Goal: Navigation & Orientation: Find specific page/section

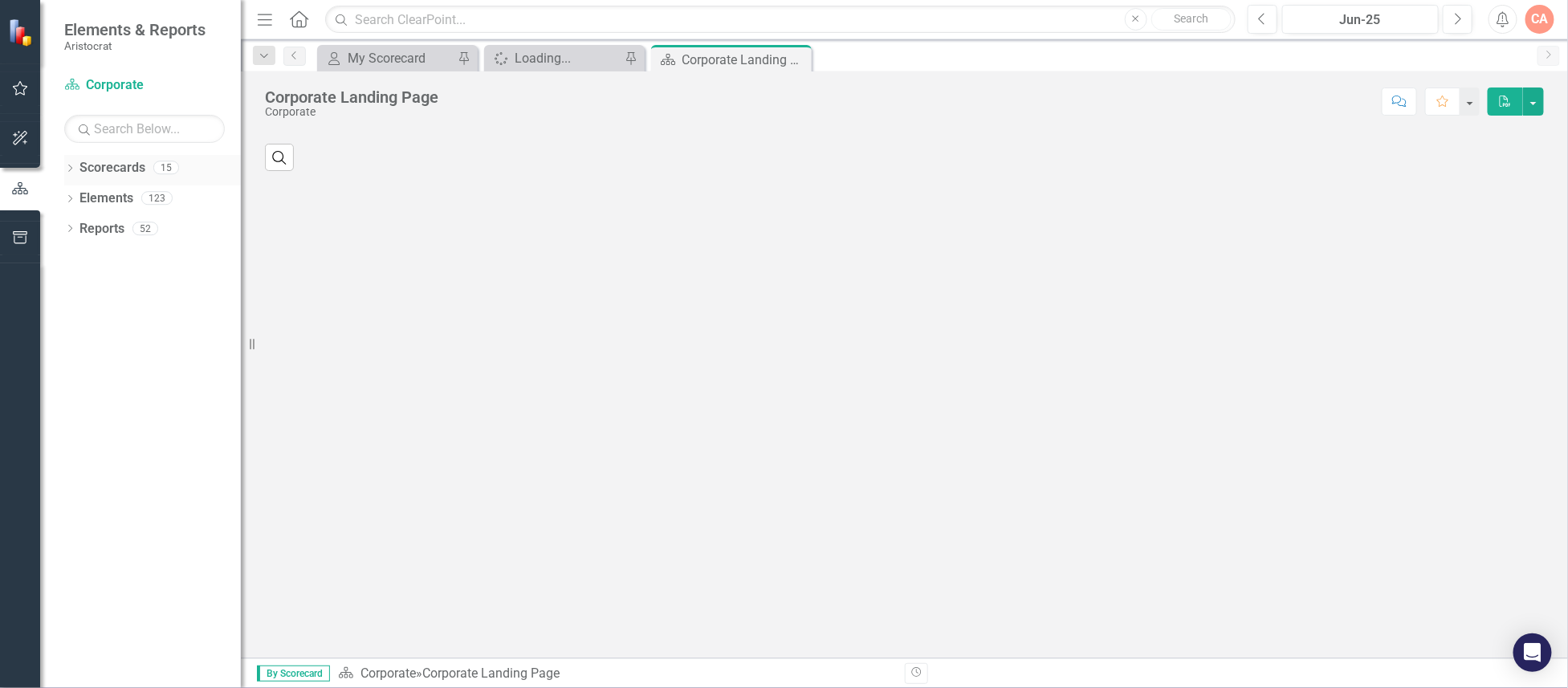
click at [67, 168] on icon "Dropdown" at bounding box center [69, 169] width 11 height 9
click at [74, 196] on icon "Dropdown" at bounding box center [79, 198] width 12 height 10
click at [94, 320] on icon "Dropdown" at bounding box center [94, 320] width 12 height 10
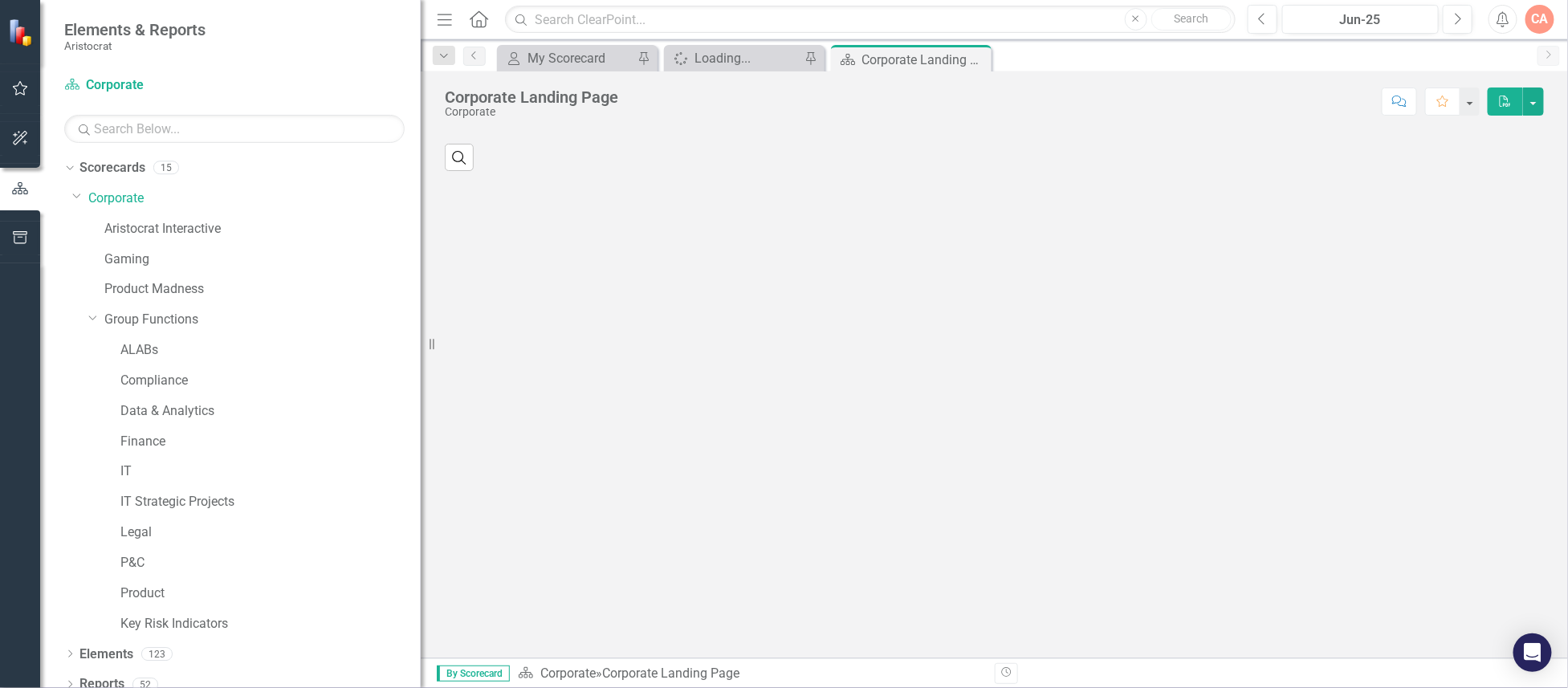
drag, startPoint x: 247, startPoint y: 344, endPoint x: 421, endPoint y: 348, distance: 174.0
click at [421, 348] on div "Resize" at bounding box center [427, 344] width 13 height 688
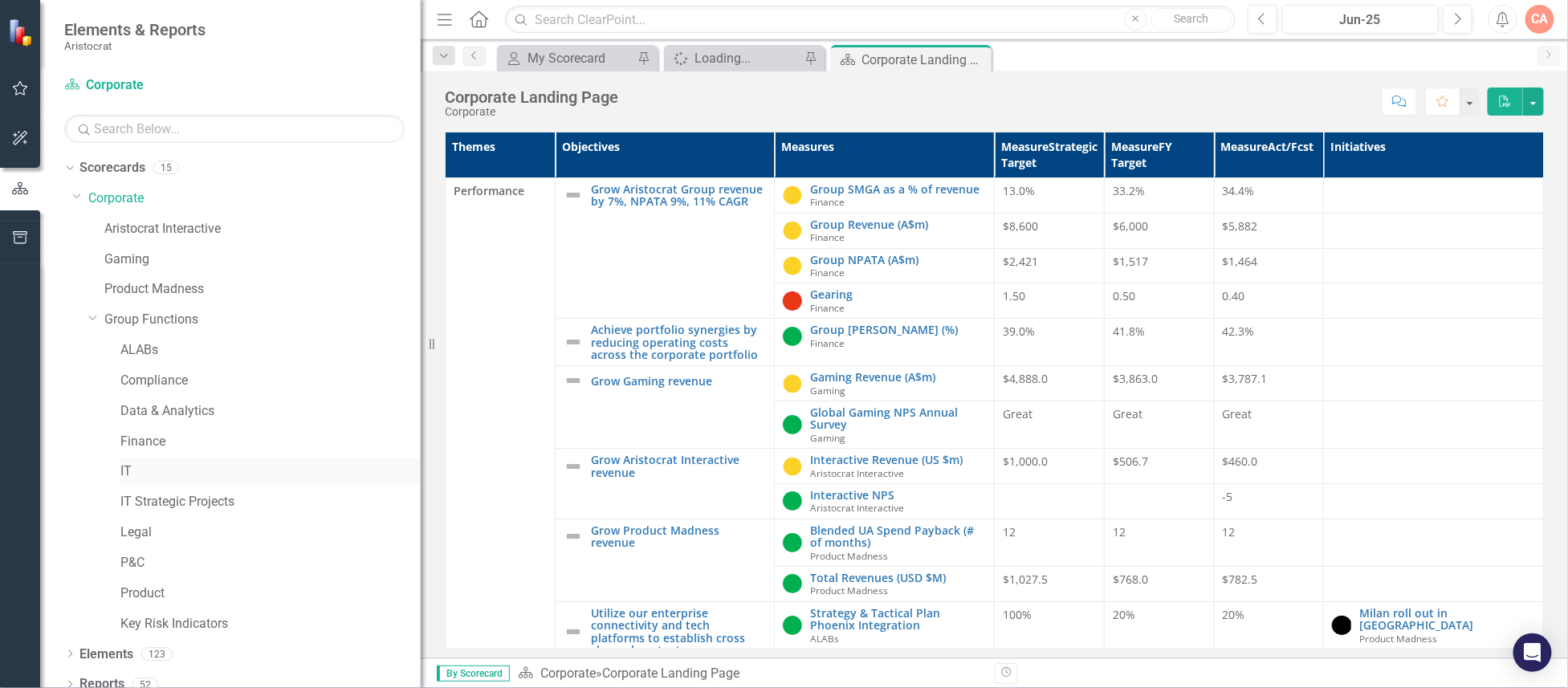
scroll to position [13, 0]
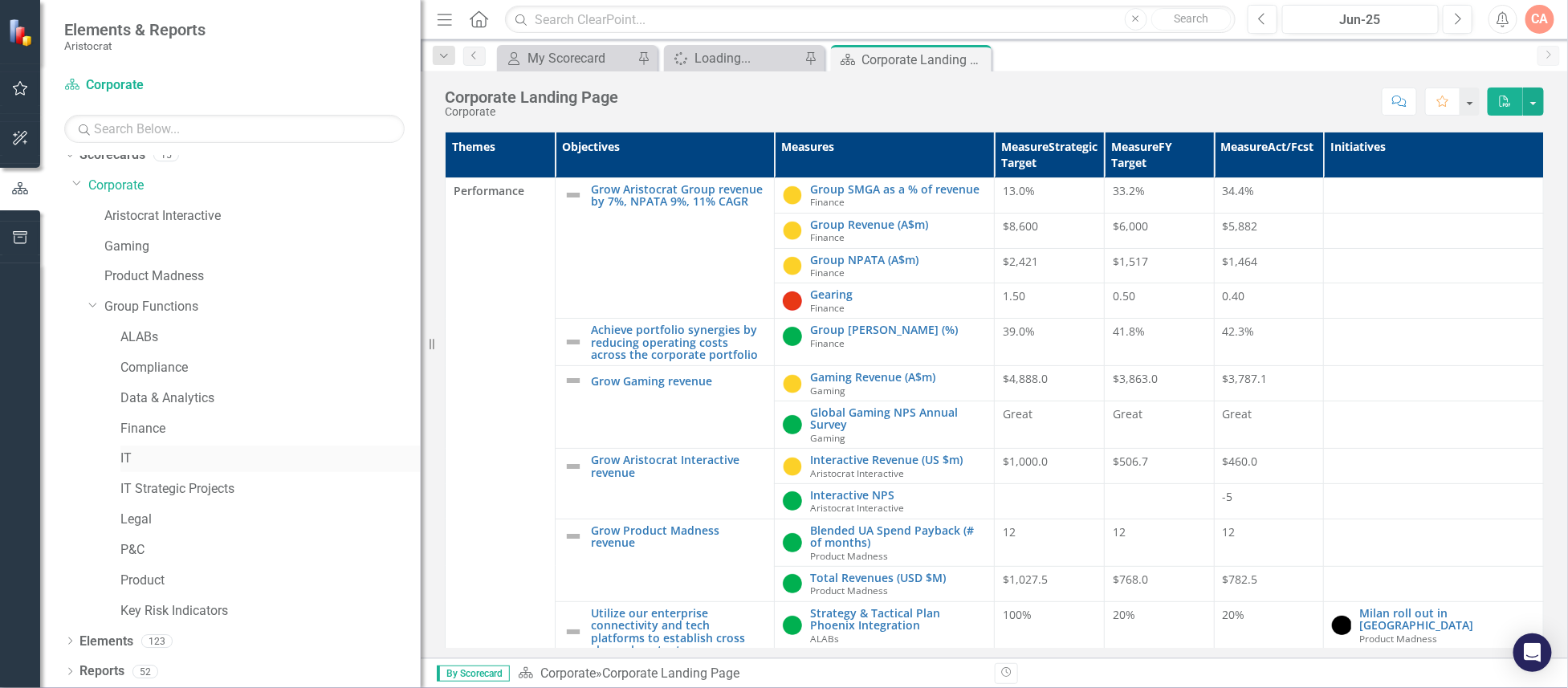
click at [127, 458] on link "IT" at bounding box center [270, 458] width 300 height 18
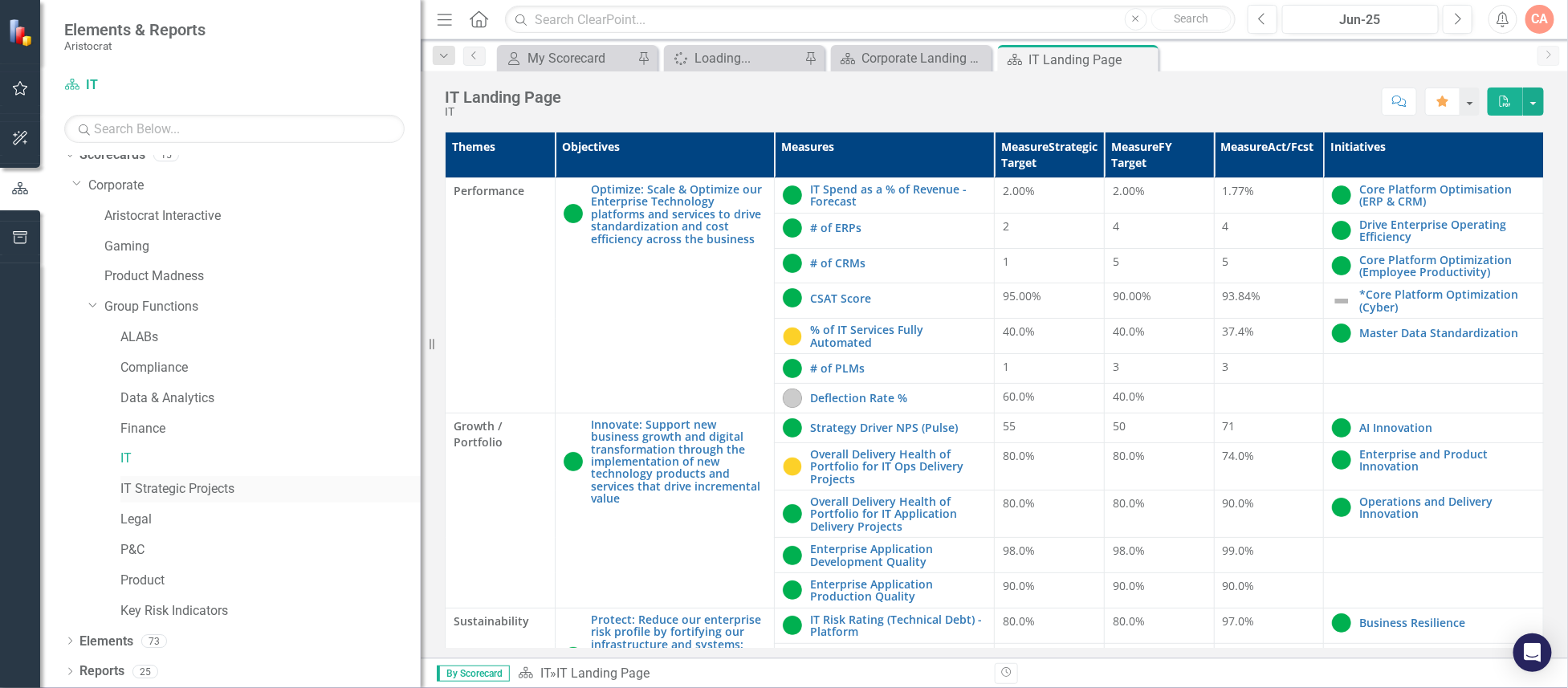
click at [165, 486] on link "IT Strategic Projects" at bounding box center [270, 489] width 300 height 18
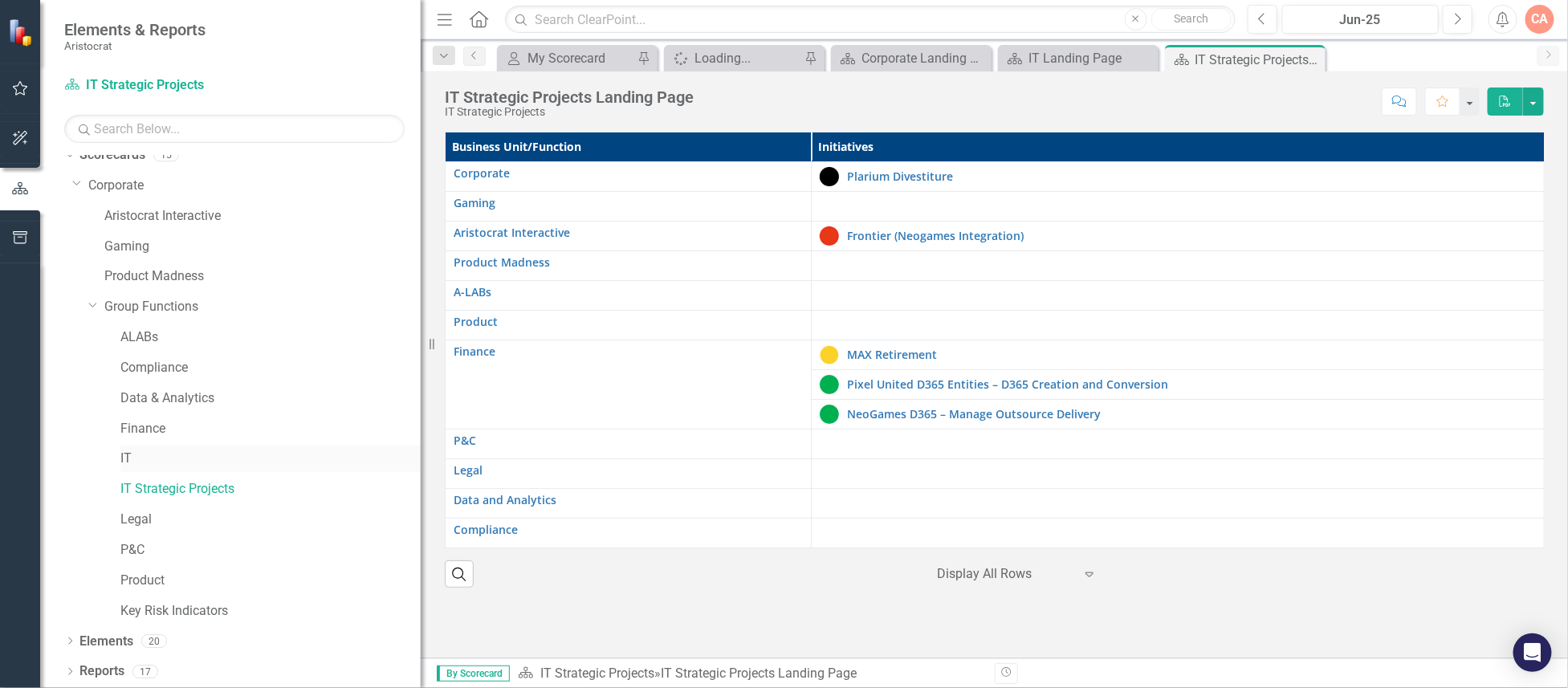
click at [126, 457] on link "IT" at bounding box center [270, 458] width 300 height 18
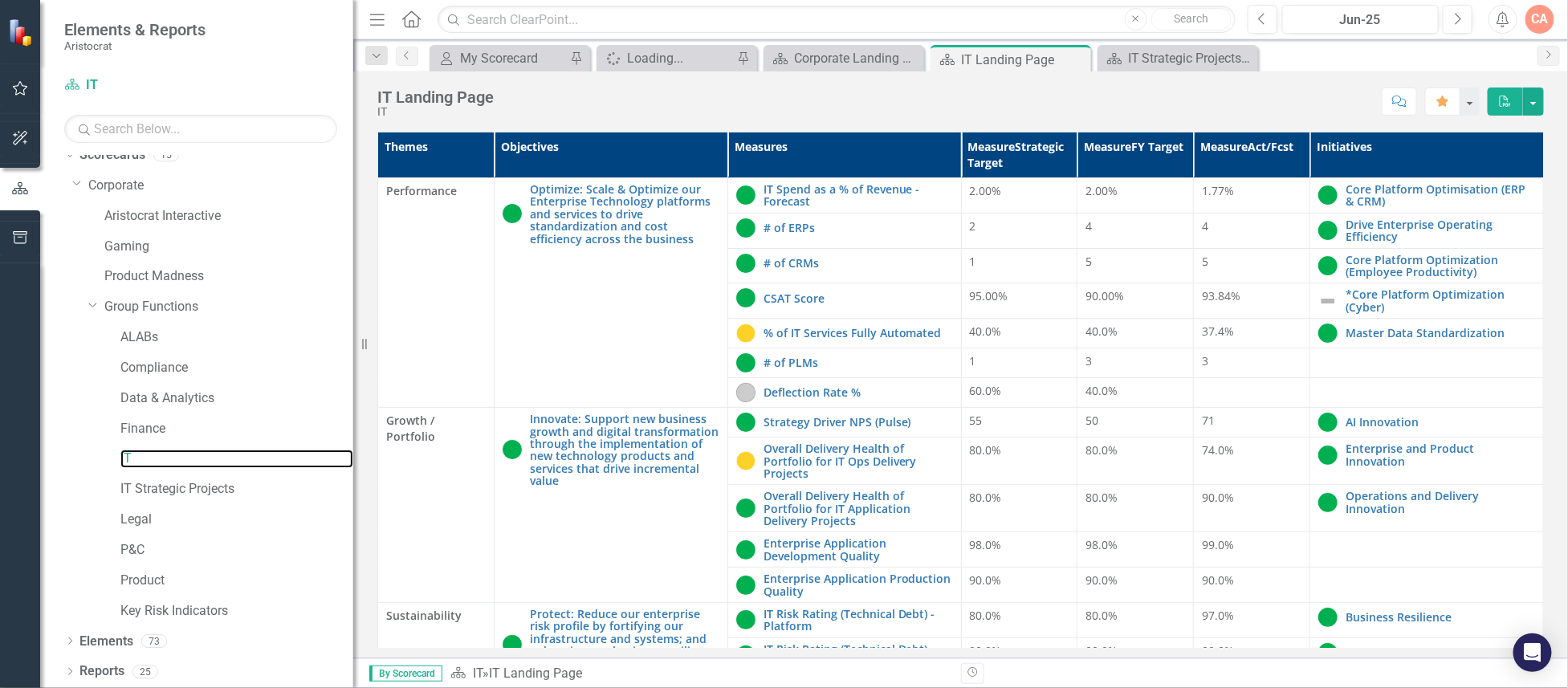
drag, startPoint x: 415, startPoint y: 344, endPoint x: 349, endPoint y: 374, distance: 72.5
click at [353, 374] on div "Resize" at bounding box center [359, 344] width 13 height 688
